Goal: Find contact information: Find contact information

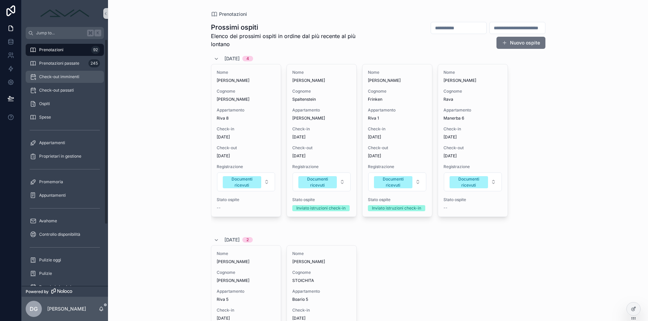
click at [83, 78] on div "Check-out imminenti" at bounding box center [65, 76] width 70 height 11
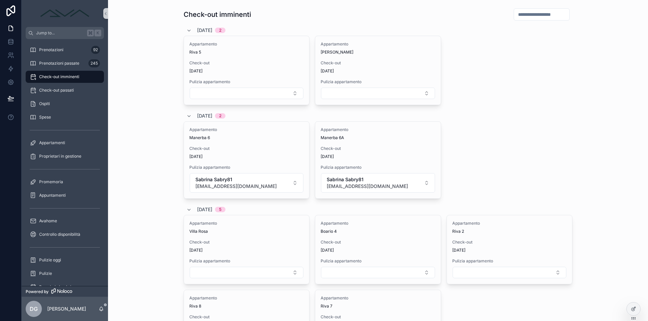
scroll to position [109, 0]
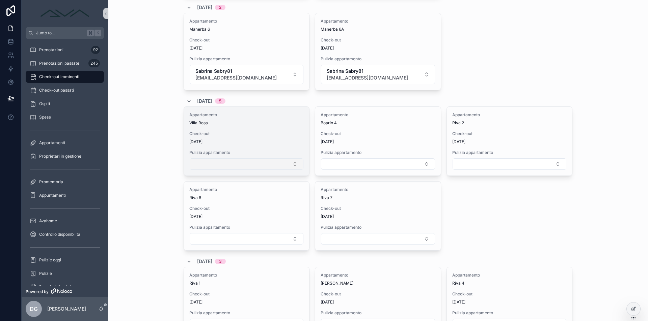
click at [254, 169] on button "Select Button" at bounding box center [247, 164] width 114 height 11
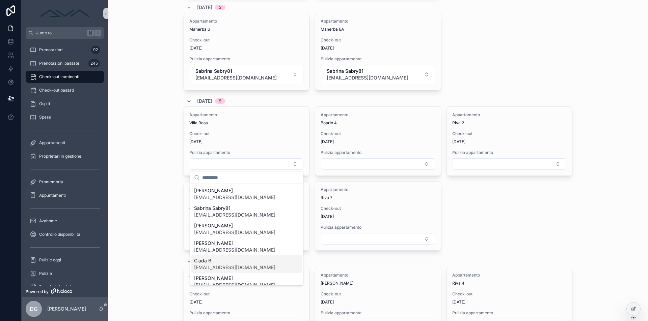
click at [226, 265] on span "[EMAIL_ADDRESS][DOMAIN_NAME]" at bounding box center [234, 267] width 81 height 7
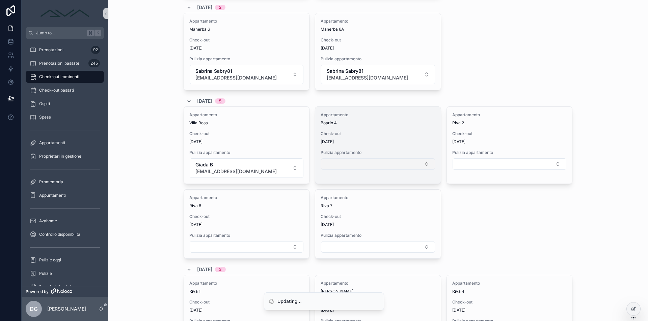
click at [345, 165] on button "Select Button" at bounding box center [378, 164] width 114 height 11
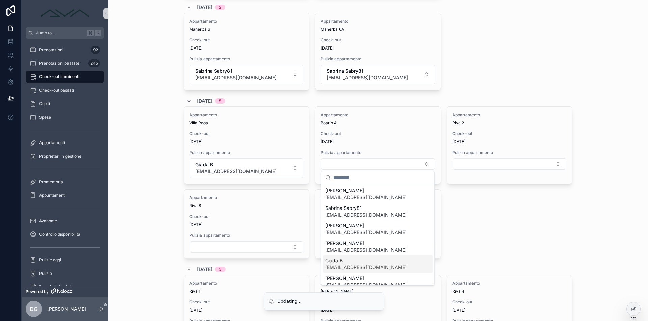
click at [353, 261] on span "Giada B" at bounding box center [365, 261] width 81 height 7
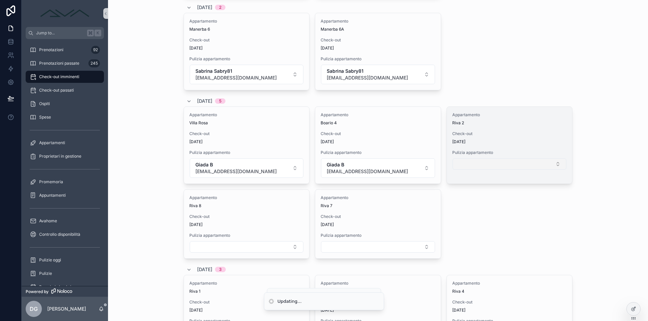
click at [457, 165] on button "Select Button" at bounding box center [509, 164] width 114 height 11
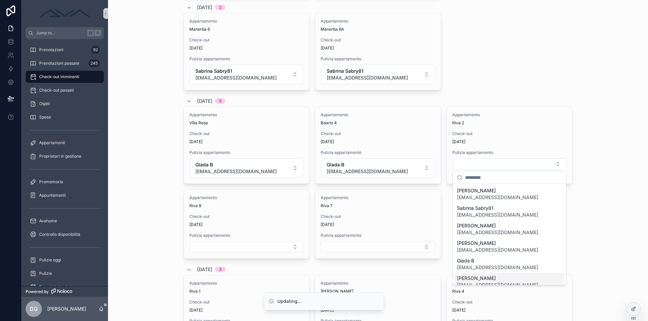
click at [482, 277] on span "[PERSON_NAME]" at bounding box center [497, 278] width 81 height 7
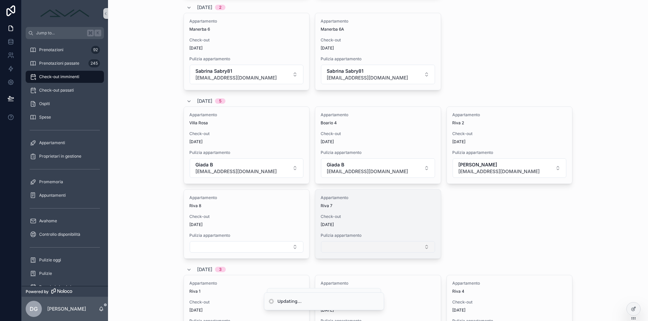
click at [410, 246] on button "Select Button" at bounding box center [378, 246] width 114 height 11
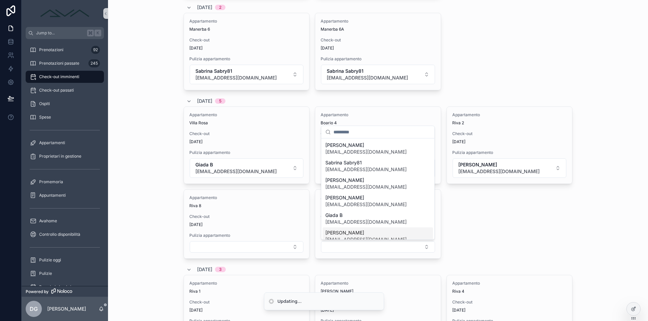
click at [347, 234] on span "[PERSON_NAME]" at bounding box center [365, 233] width 81 height 7
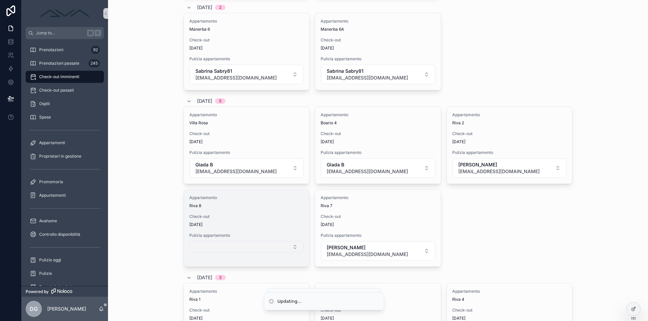
click at [269, 249] on button "Select Button" at bounding box center [247, 246] width 114 height 11
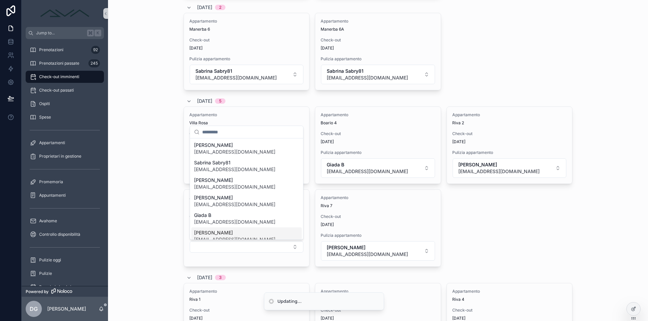
click at [232, 236] on div "[PERSON_NAME] [PERSON_NAME][EMAIL_ADDRESS][DOMAIN_NAME]" at bounding box center [234, 236] width 81 height 13
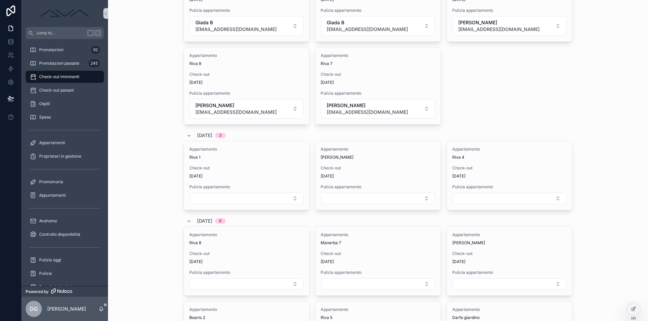
scroll to position [275, 0]
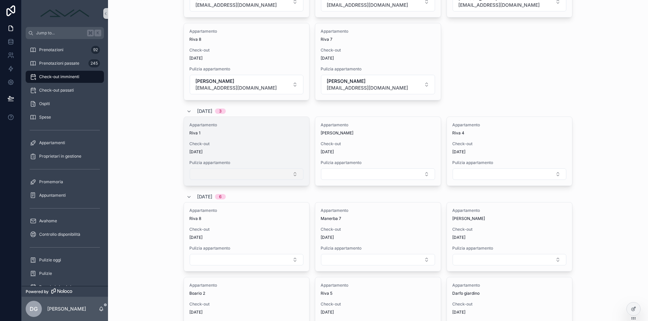
click at [256, 175] on button "Select Button" at bounding box center [247, 174] width 114 height 11
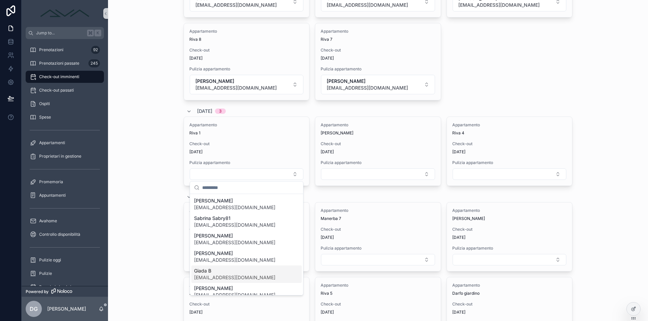
click at [228, 277] on span "[EMAIL_ADDRESS][DOMAIN_NAME]" at bounding box center [234, 278] width 81 height 7
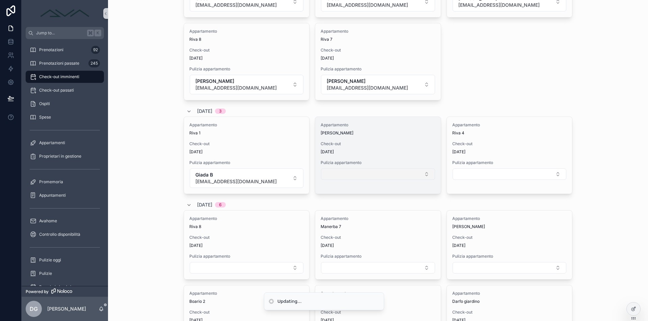
click at [362, 173] on button "Select Button" at bounding box center [378, 174] width 114 height 11
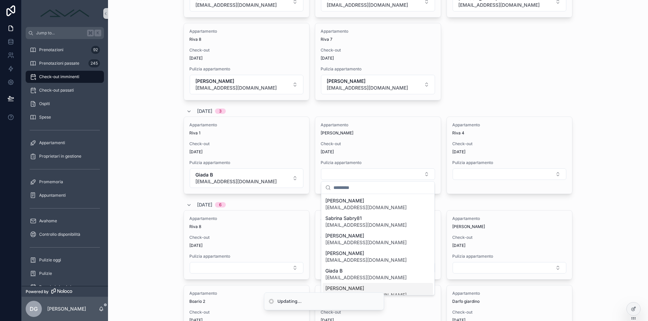
click at [357, 293] on li "Updating..." at bounding box center [324, 302] width 120 height 18
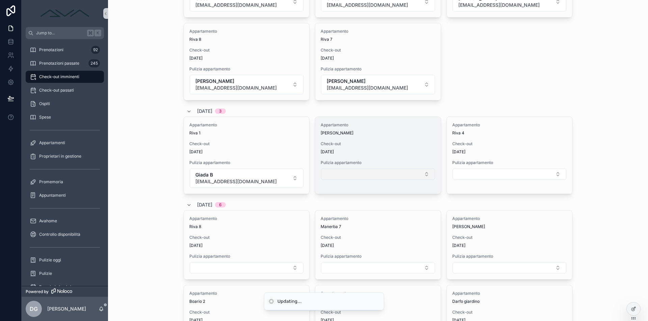
click at [355, 171] on button "Select Button" at bounding box center [378, 174] width 114 height 11
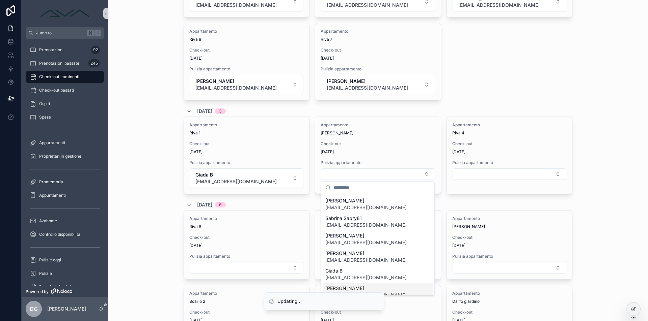
click at [339, 284] on div "[PERSON_NAME] [PERSON_NAME][EMAIL_ADDRESS][DOMAIN_NAME]" at bounding box center [377, 292] width 110 height 18
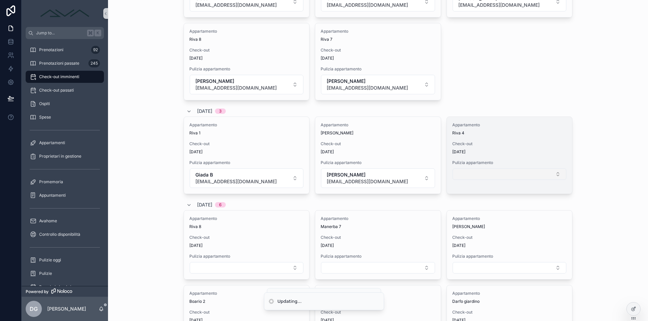
click at [509, 176] on button "Select Button" at bounding box center [509, 174] width 114 height 11
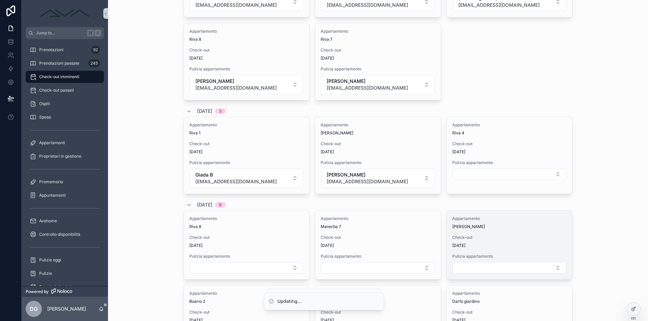
click at [486, 275] on div "Appartamento [PERSON_NAME] Check-out [DATE] Pulizia appartamento" at bounding box center [509, 245] width 125 height 69
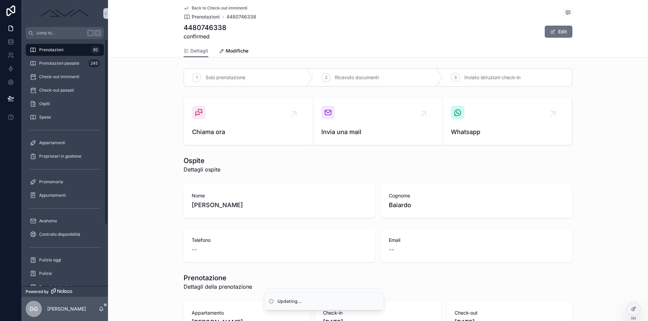
click at [58, 51] on span "Prenotazioni" at bounding box center [51, 49] width 24 height 5
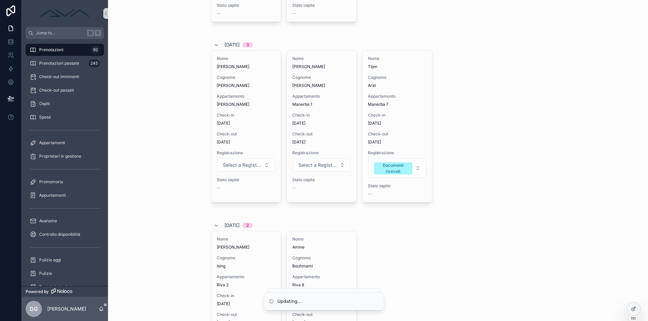
scroll to position [317, 0]
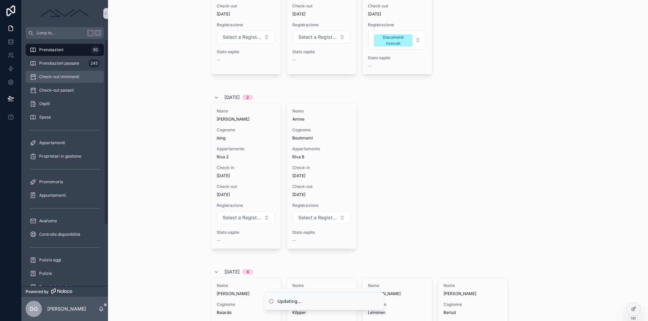
click at [47, 81] on div "Check-out imminenti" at bounding box center [65, 76] width 70 height 11
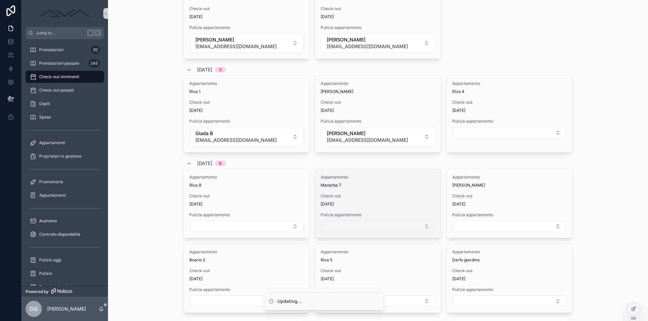
scroll to position [373, 0]
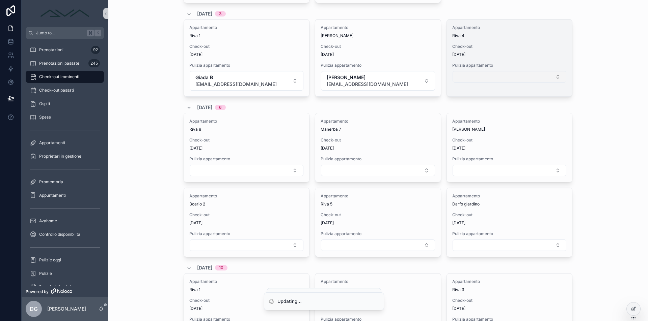
click at [493, 79] on button "Select Button" at bounding box center [509, 76] width 114 height 11
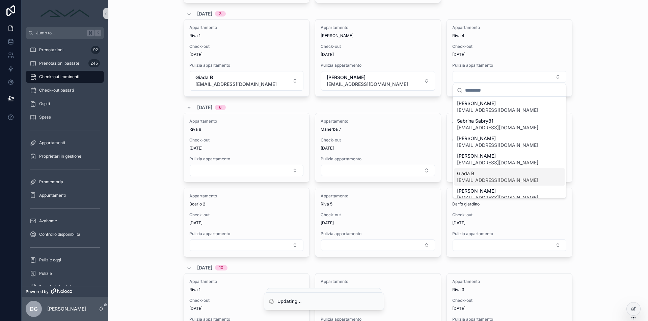
click at [478, 172] on span "Giada B" at bounding box center [497, 173] width 81 height 7
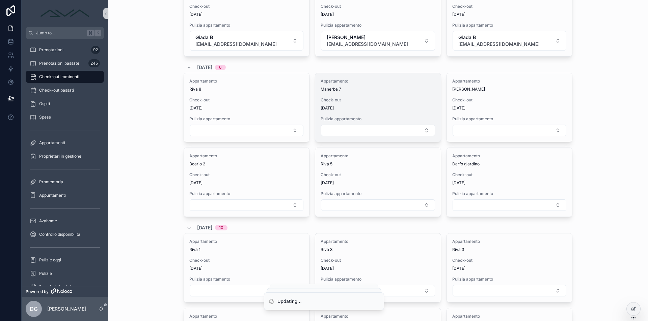
scroll to position [423, 0]
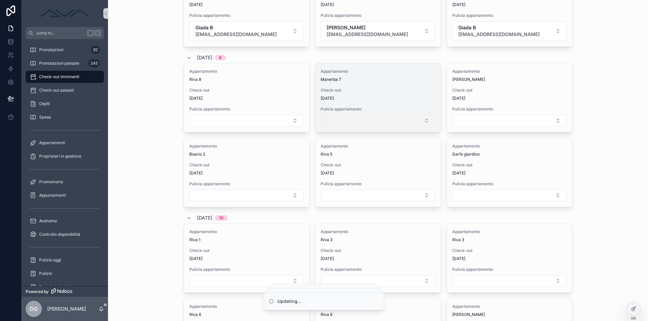
click at [346, 123] on button "Select Button" at bounding box center [378, 120] width 114 height 11
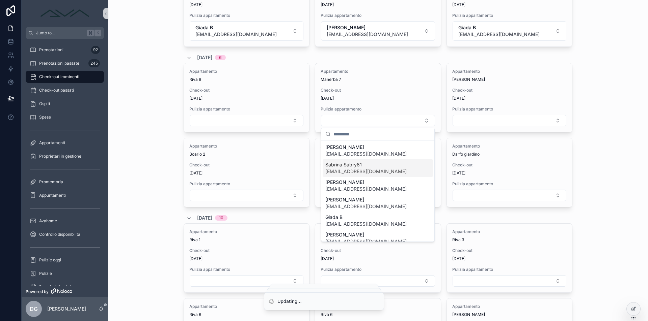
click at [364, 169] on span "[EMAIL_ADDRESS][DOMAIN_NAME]" at bounding box center [365, 171] width 81 height 7
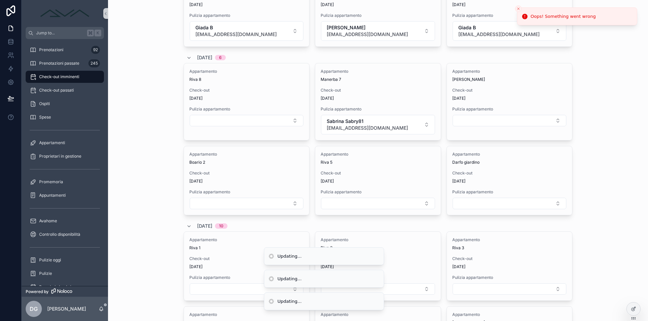
click at [519, 9] on icon "Close toast" at bounding box center [518, 9] width 4 height 4
click at [520, 9] on icon "Close toast" at bounding box center [518, 9] width 4 height 4
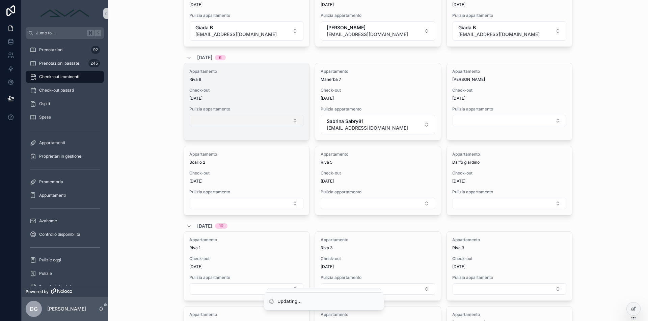
click at [242, 123] on button "Select Button" at bounding box center [247, 120] width 114 height 11
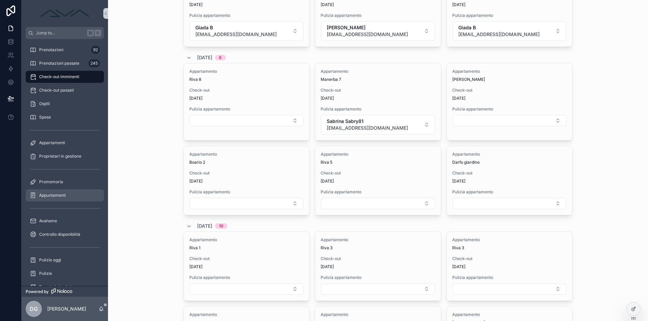
click at [57, 193] on span "Appuntamenti" at bounding box center [52, 195] width 27 height 5
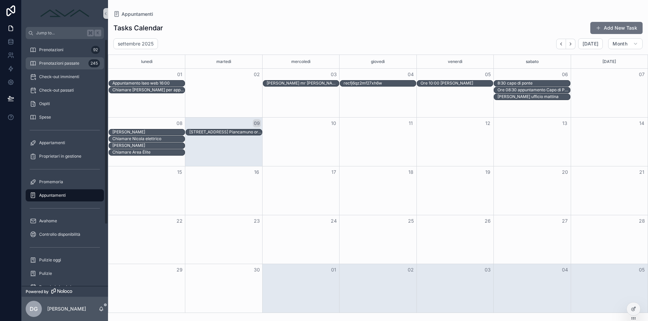
click at [52, 66] on div "Prenotazioni passate 245" at bounding box center [65, 63] width 70 height 11
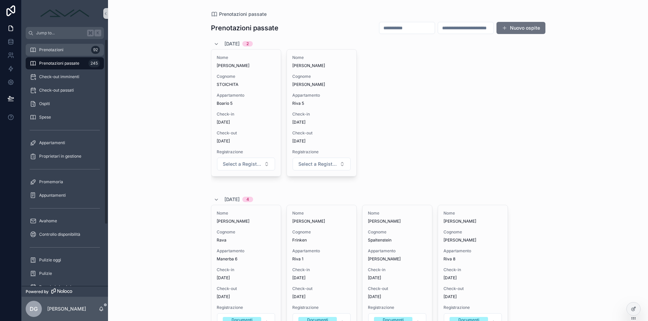
click at [68, 50] on div "Prenotazioni 92" at bounding box center [65, 50] width 70 height 11
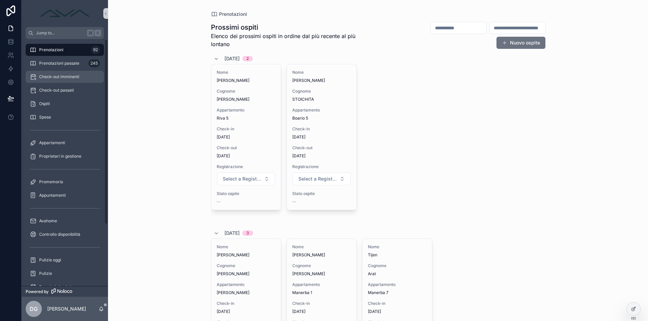
click at [64, 78] on span "Check-out imminenti" at bounding box center [59, 76] width 40 height 5
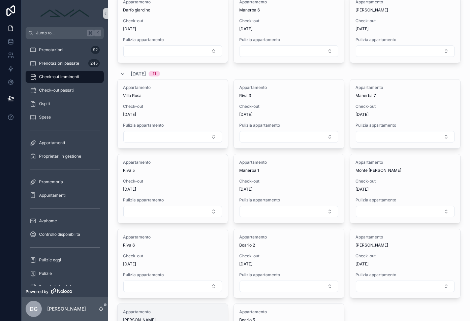
scroll to position [2113, 0]
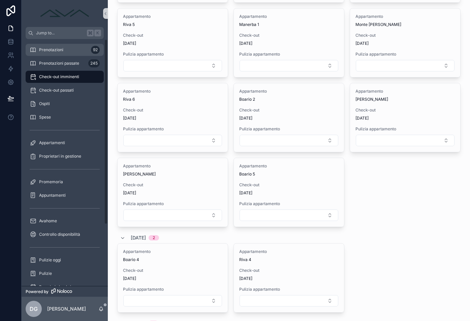
click at [50, 54] on div "Prenotazioni 92" at bounding box center [65, 50] width 70 height 11
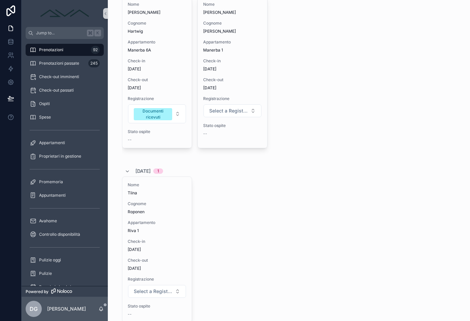
scroll to position [3309, 0]
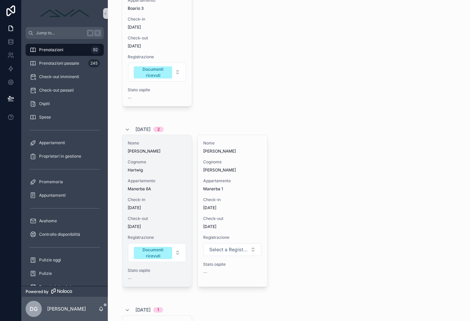
click at [163, 185] on div "Appartamento Manerba 6A" at bounding box center [157, 184] width 59 height 13
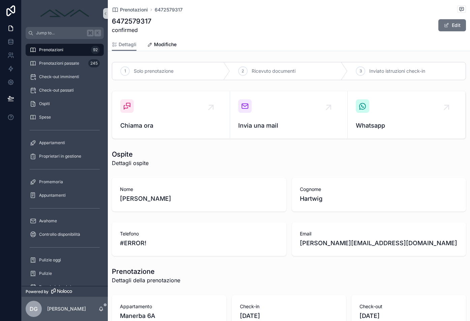
scroll to position [13, 0]
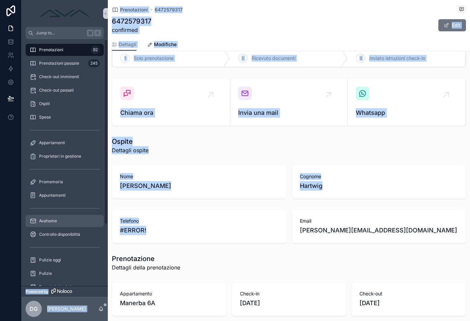
drag, startPoint x: 161, startPoint y: 229, endPoint x: 96, endPoint y: 226, distance: 65.5
click at [96, 226] on div "Jump to... K Prenotazioni 92 Prenotazioni passate 245 Check-out imminenti Check…" at bounding box center [246, 160] width 449 height 321
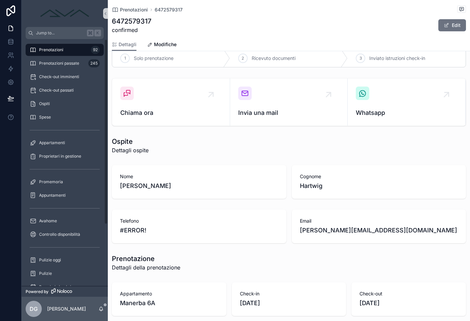
click at [192, 231] on span "#ERROR!" at bounding box center [199, 230] width 159 height 9
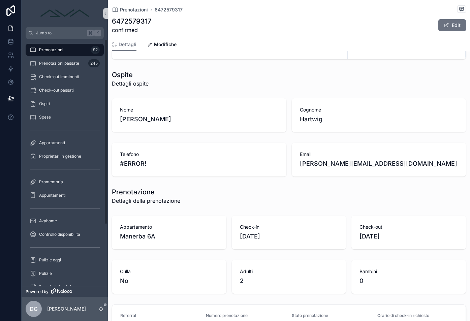
scroll to position [152, 0]
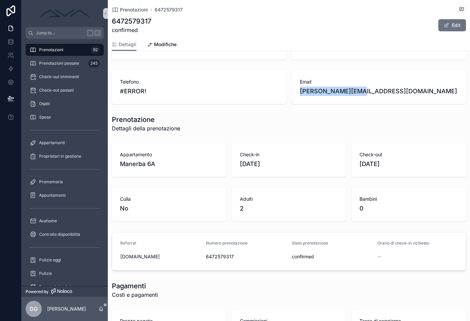
drag, startPoint x: 360, startPoint y: 93, endPoint x: 298, endPoint y: 90, distance: 61.8
click at [298, 90] on div "Email [PERSON_NAME][EMAIL_ADDRESS][DOMAIN_NAME]" at bounding box center [379, 87] width 175 height 34
copy span "[PERSON_NAME][EMAIL_ADDRESS][DOMAIN_NAME]"
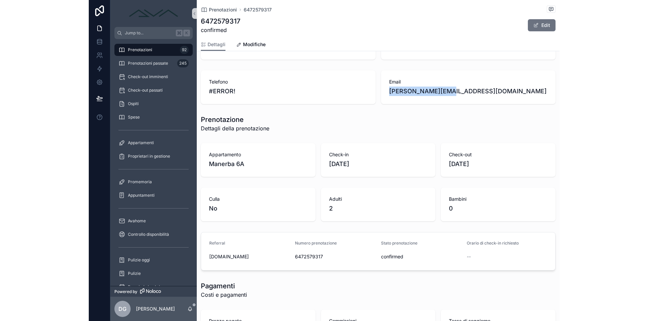
scroll to position [28, 0]
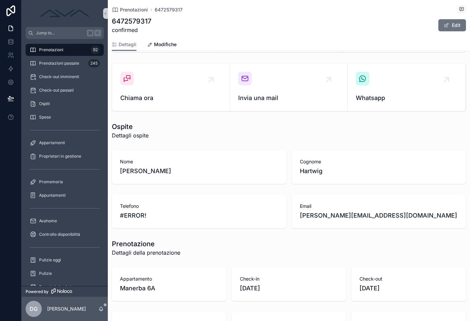
click at [143, 21] on h1 "6472579317" at bounding box center [131, 21] width 39 height 9
copy h1 "6472579317"
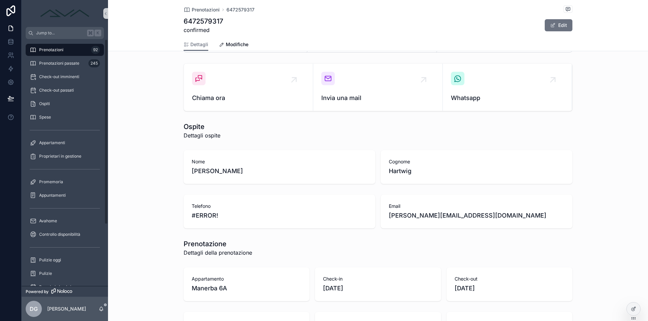
click at [55, 44] on div "Prenotazioni 92" at bounding box center [65, 49] width 86 height 13
click at [57, 49] on span "Prenotazioni" at bounding box center [51, 49] width 24 height 5
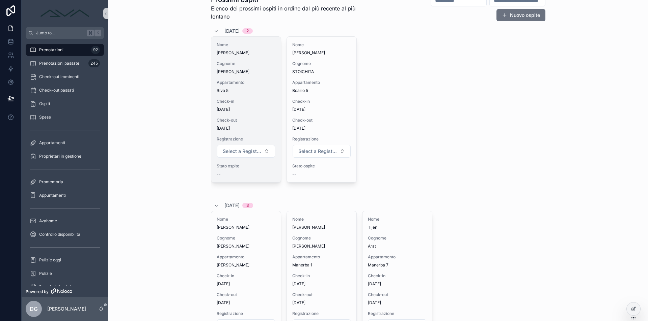
click at [246, 97] on div "Nome [PERSON_NAME] [PERSON_NAME] Appartamento Riva 5 Check-in [DATE] Check-out …" at bounding box center [245, 110] width 69 height 146
